Goal: Check status: Check status

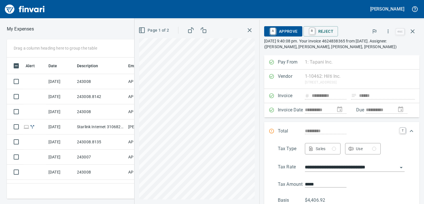
scroll to position [132, 259]
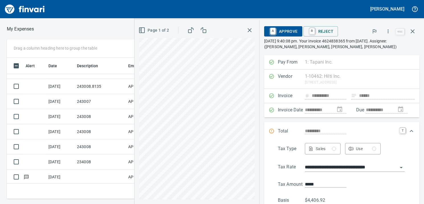
scroll to position [56, 0]
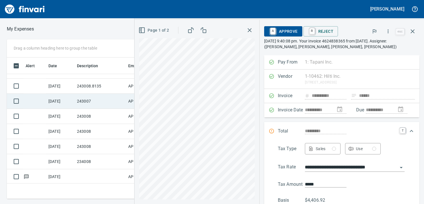
click at [93, 106] on td "243007" at bounding box center [100, 101] width 51 height 15
